Goal: Transaction & Acquisition: Purchase product/service

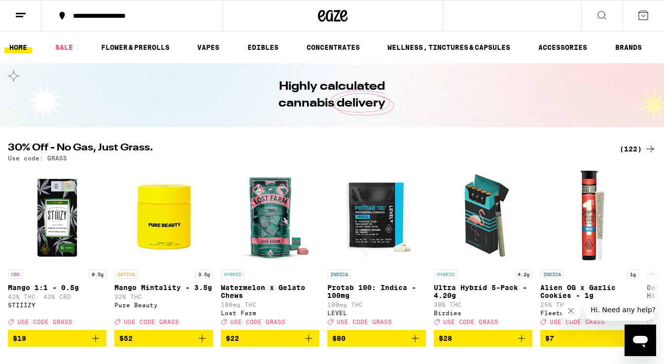
click at [625, 151] on div "(122)" at bounding box center [638, 149] width 36 height 12
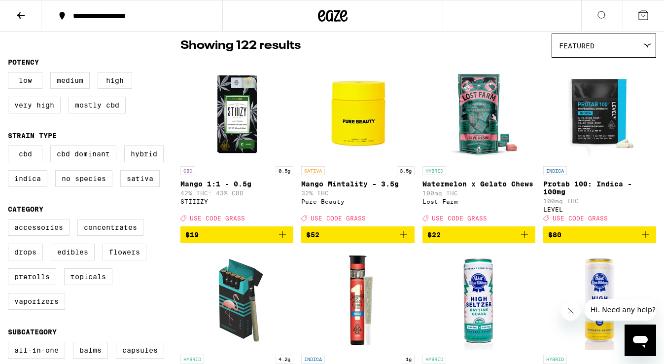
scroll to position [106, 0]
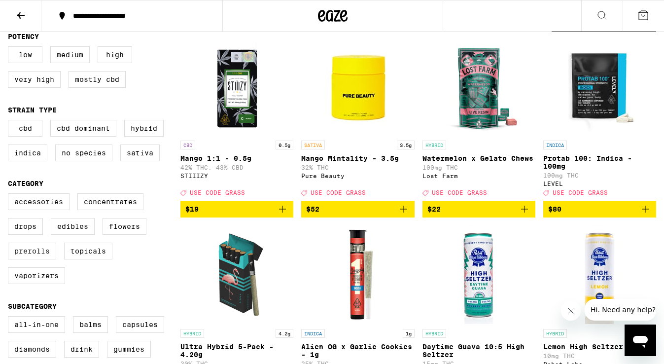
click at [38, 259] on label "Prerolls" at bounding box center [32, 251] width 48 height 17
click at [10, 195] on input "Prerolls" at bounding box center [10, 195] width 0 height 0
checkbox input "true"
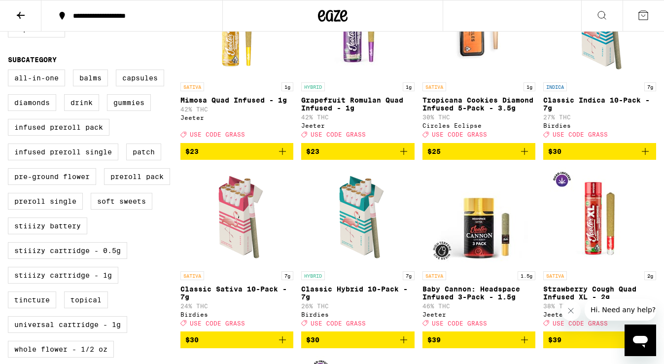
scroll to position [349, 0]
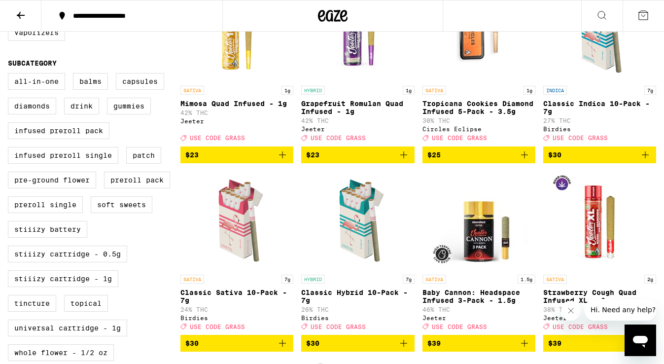
click at [648, 161] on icon "Add to bag" at bounding box center [646, 155] width 12 height 12
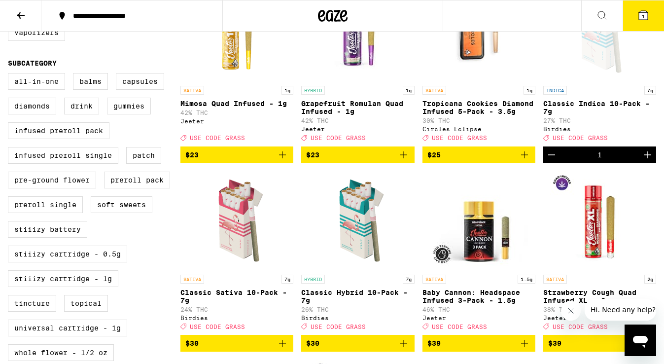
scroll to position [380, 0]
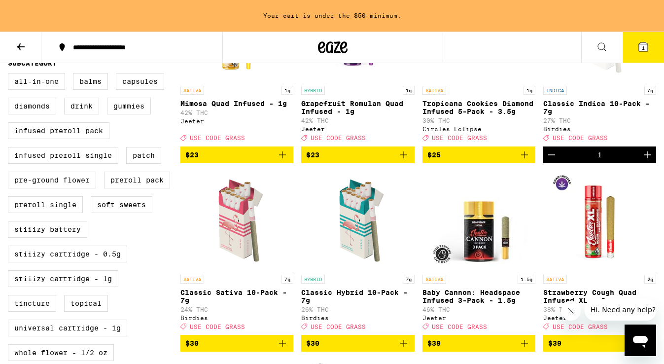
click at [648, 161] on icon "Increment" at bounding box center [648, 155] width 12 height 12
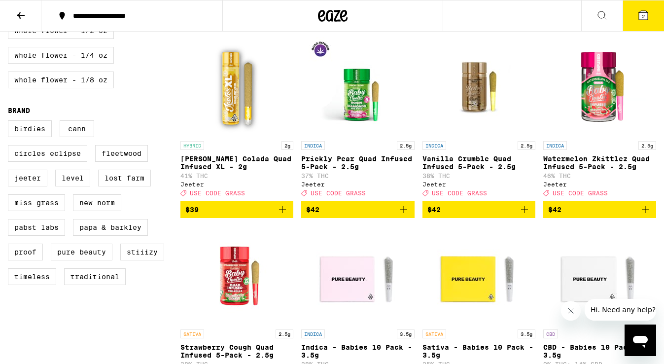
scroll to position [665, 0]
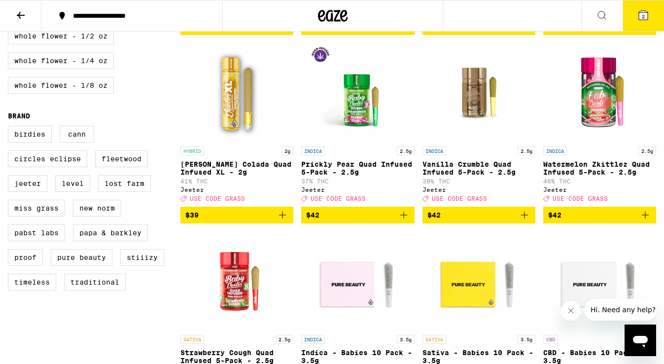
click at [650, 221] on icon "Add to bag" at bounding box center [646, 215] width 12 height 12
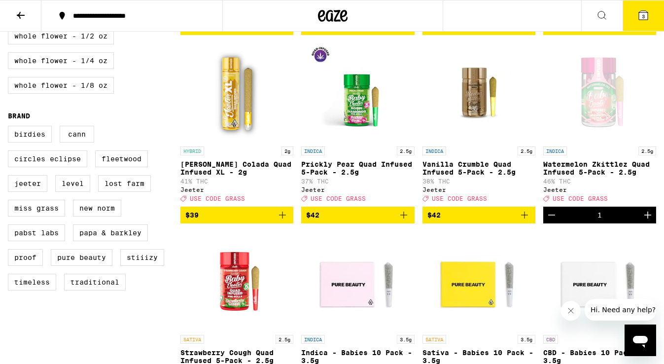
click at [647, 218] on icon "Increment" at bounding box center [647, 215] width 7 height 7
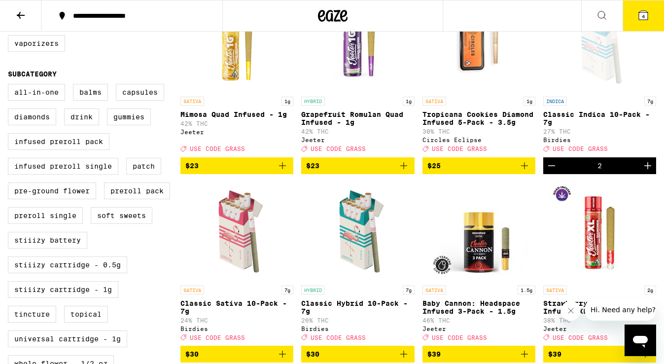
scroll to position [332, 0]
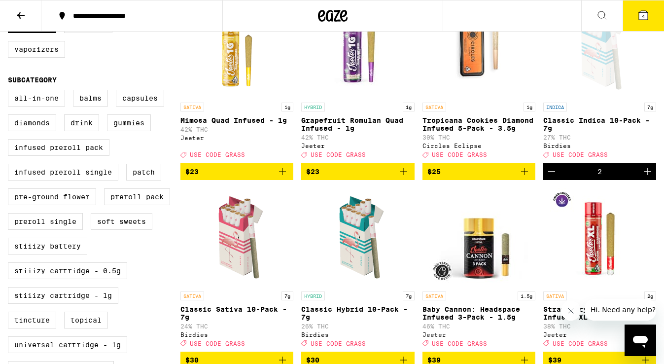
click at [650, 178] on icon "Increment" at bounding box center [648, 172] width 12 height 12
click at [641, 22] on button "5" at bounding box center [643, 15] width 41 height 31
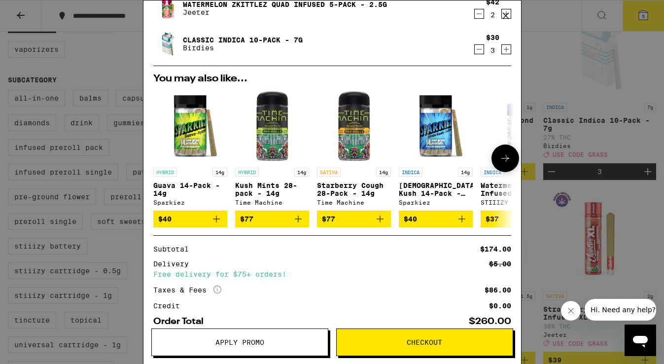
scroll to position [96, 0]
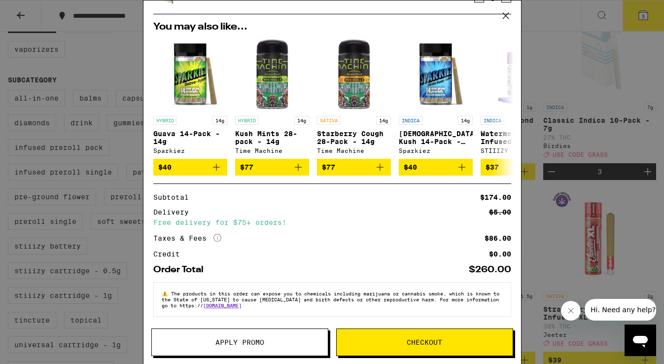
click at [227, 345] on span "Apply Promo" at bounding box center [239, 342] width 49 height 7
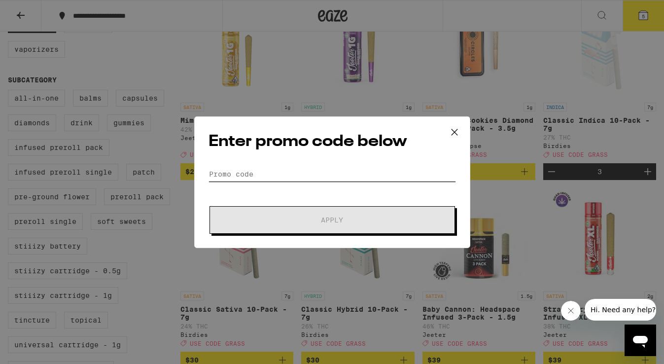
click at [317, 172] on input "Promo Code" at bounding box center [333, 174] width 248 height 15
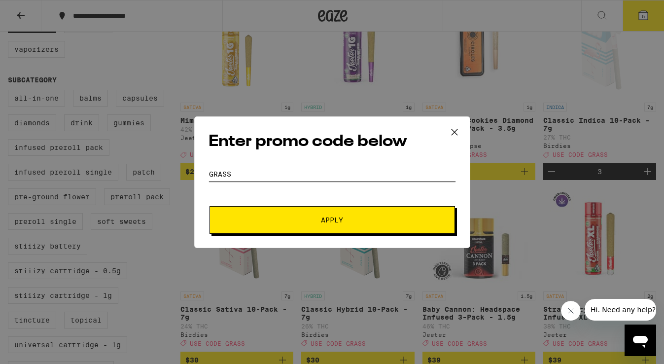
type input "GRASS"
click at [298, 217] on span "Apply" at bounding box center [333, 219] width 178 height 7
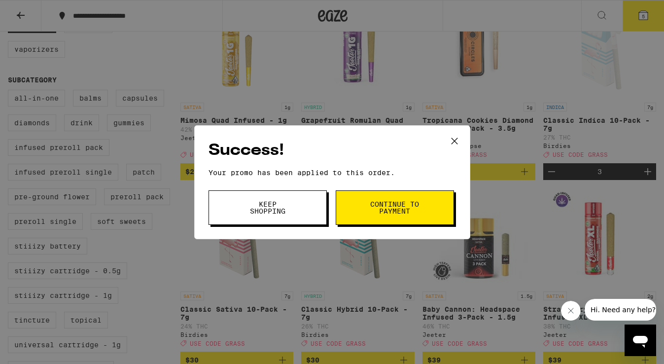
click at [415, 211] on span "Continue to payment" at bounding box center [395, 208] width 50 height 14
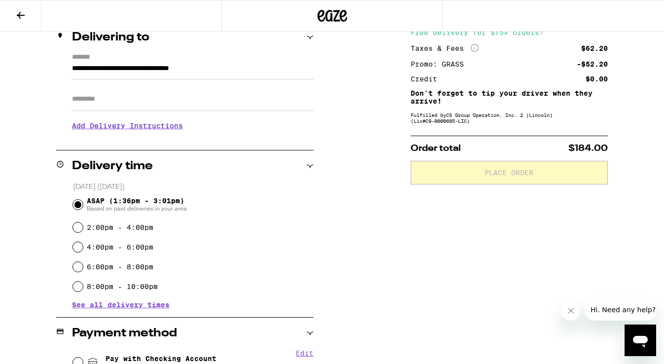
scroll to position [129, 0]
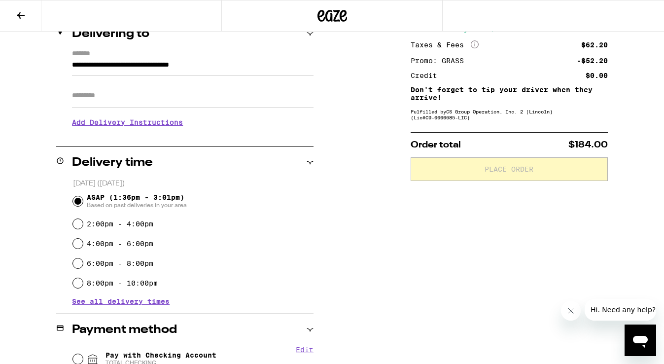
click at [208, 96] on input "Apt/Suite" at bounding box center [193, 96] width 242 height 24
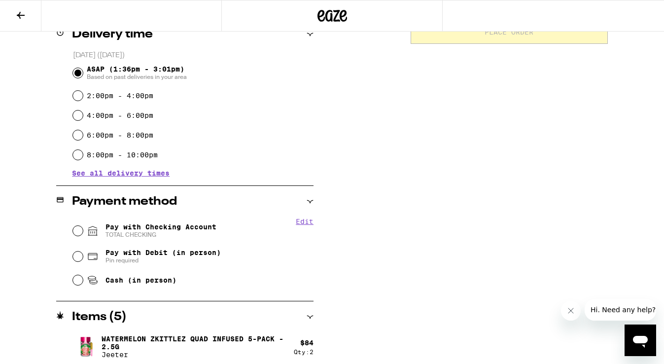
scroll to position [269, 0]
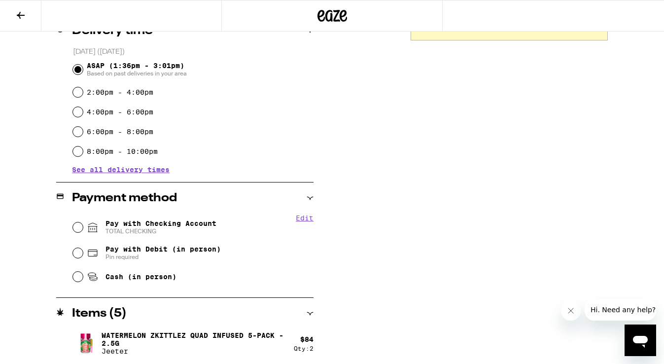
type input "*****"
